Goal: Information Seeking & Learning: Learn about a topic

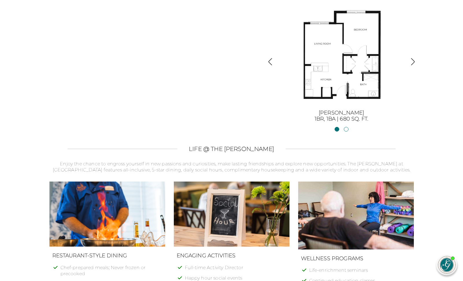
scroll to position [693, 0]
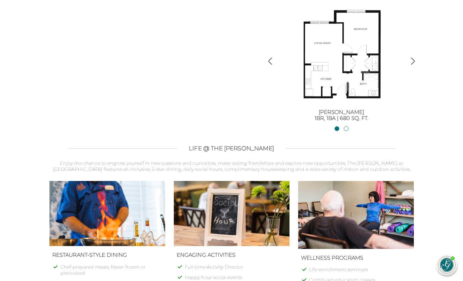
click at [414, 58] on img "button" at bounding box center [413, 61] width 8 height 8
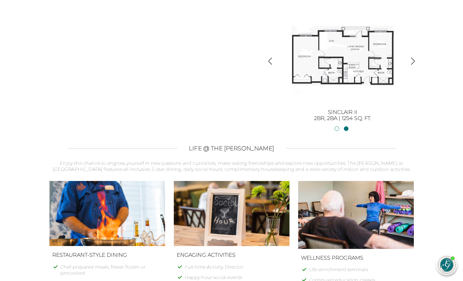
click at [272, 60] on img "button" at bounding box center [270, 61] width 8 height 8
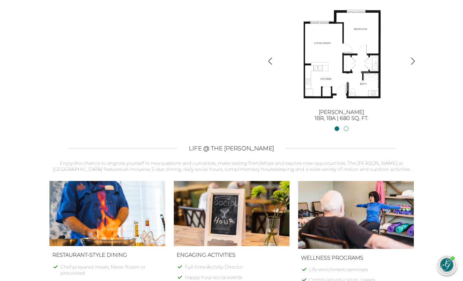
click at [414, 58] on img "button" at bounding box center [413, 61] width 8 height 8
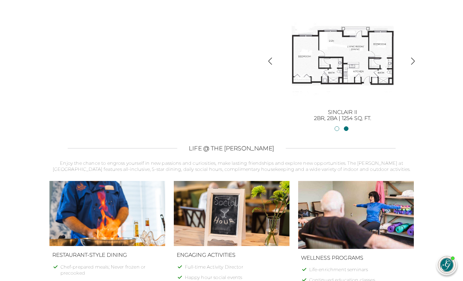
click at [271, 60] on img "button" at bounding box center [270, 61] width 8 height 8
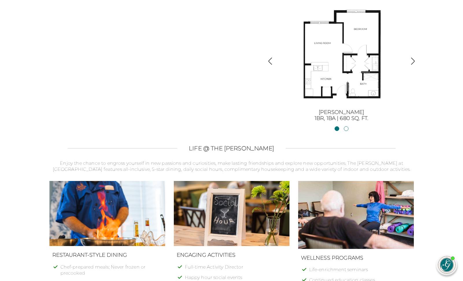
click at [414, 58] on img "button" at bounding box center [413, 61] width 8 height 8
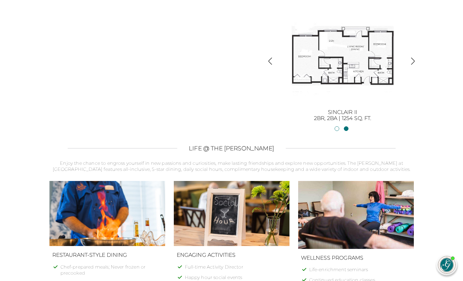
click at [272, 62] on img "button" at bounding box center [270, 61] width 8 height 8
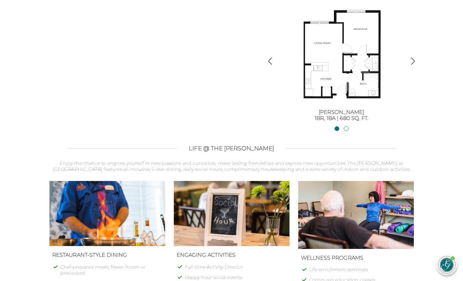
click at [414, 58] on img "button" at bounding box center [413, 61] width 8 height 8
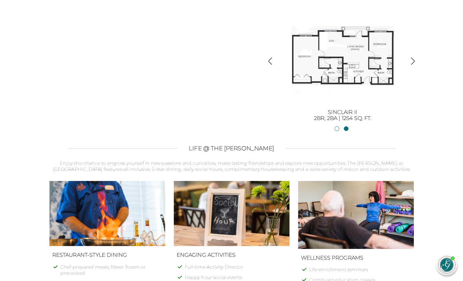
click at [413, 58] on img "button" at bounding box center [413, 61] width 8 height 8
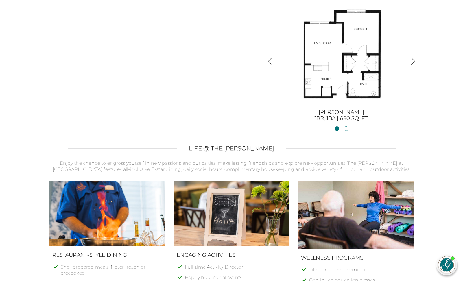
click at [413, 58] on img "button" at bounding box center [413, 61] width 8 height 8
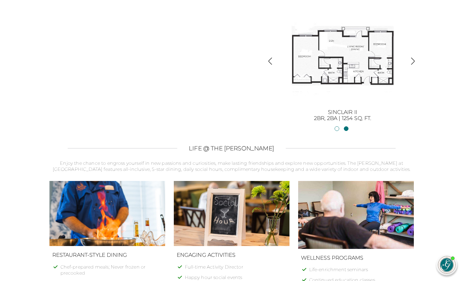
click at [413, 58] on img "button" at bounding box center [413, 61] width 8 height 8
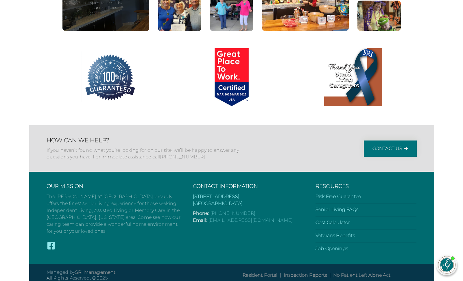
scroll to position [1121, 0]
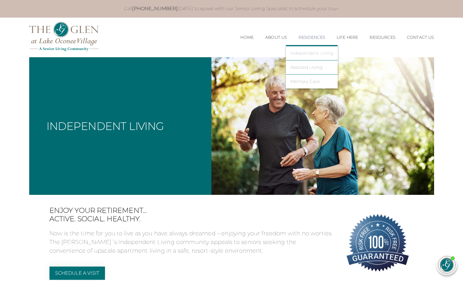
click at [306, 53] on link "Independent Living" at bounding box center [311, 53] width 43 height 5
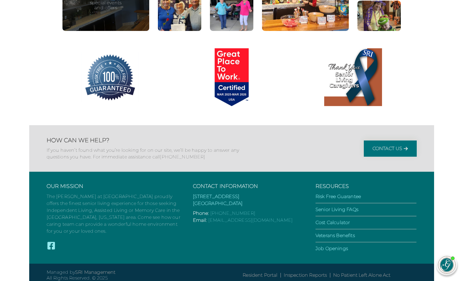
scroll to position [1121, 0]
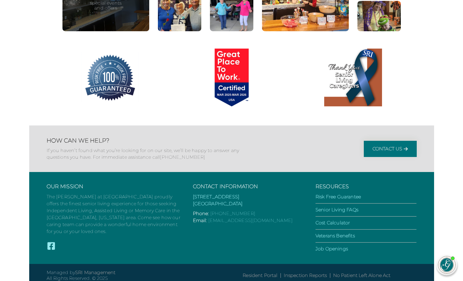
click at [380, 15] on figure at bounding box center [378, 16] width 43 height 31
